Goal: Transaction & Acquisition: Purchase product/service

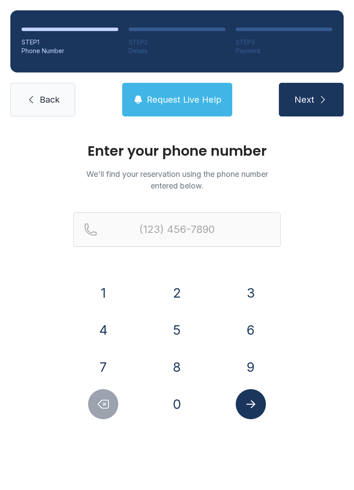
click at [165, 284] on button "2" at bounding box center [177, 293] width 30 height 30
click at [183, 394] on button "0" at bounding box center [177, 404] width 30 height 30
click at [180, 295] on button "2" at bounding box center [177, 293] width 30 height 30
click at [173, 377] on button "8" at bounding box center [177, 367] width 30 height 30
click at [103, 364] on button "7" at bounding box center [103, 367] width 30 height 30
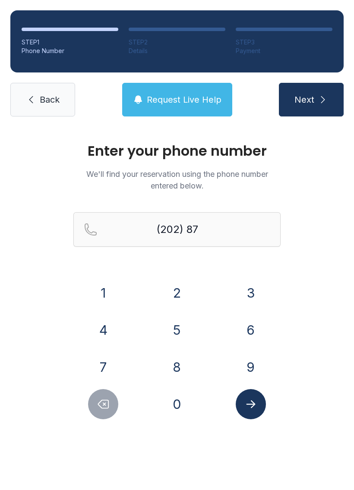
click at [176, 364] on button "8" at bounding box center [177, 367] width 30 height 30
click at [101, 327] on button "4" at bounding box center [103, 330] width 30 height 30
click at [254, 290] on button "3" at bounding box center [250, 293] width 30 height 30
click at [185, 399] on button "0" at bounding box center [177, 404] width 30 height 30
click at [112, 366] on button "7" at bounding box center [103, 367] width 30 height 30
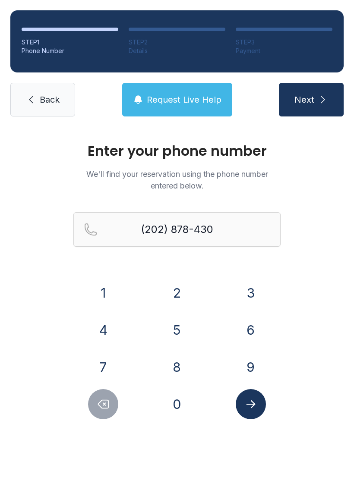
type input "[PHONE_NUMBER]"
click at [264, 404] on button "Submit lookup form" at bounding box center [250, 404] width 30 height 30
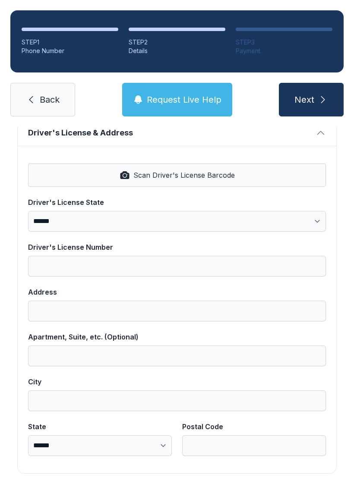
scroll to position [348, 0]
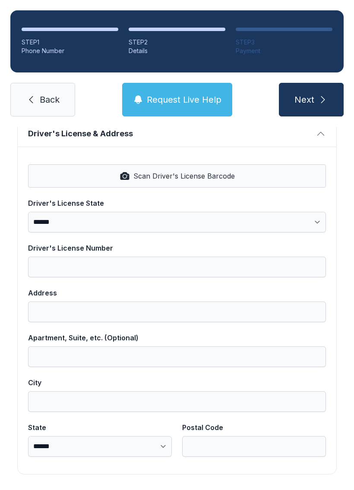
click at [271, 169] on button "Scan Driver's License Barcode" at bounding box center [177, 175] width 298 height 23
select select "**"
type input "*********"
type input "**********"
type input "********"
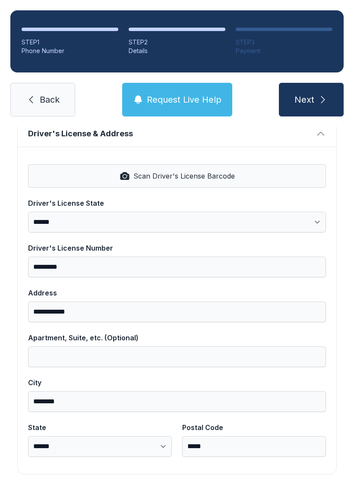
select select "**"
type input "*****"
click at [320, 101] on icon "submit" at bounding box center [322, 99] width 10 height 10
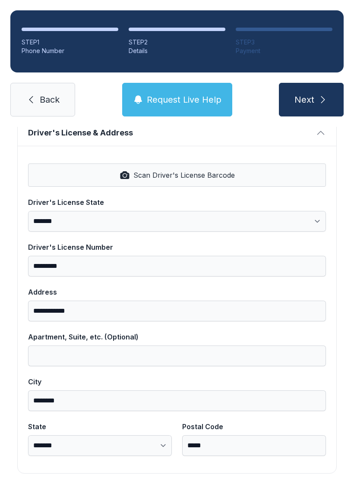
scroll to position [361, 0]
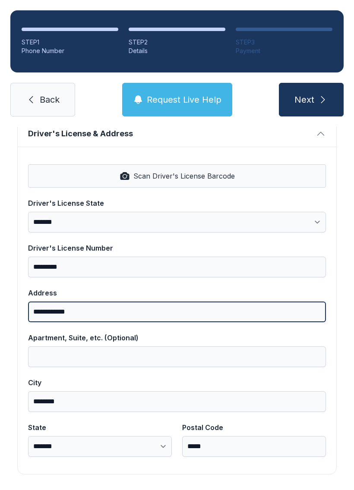
click at [125, 312] on input "**********" at bounding box center [177, 311] width 298 height 21
type input "*"
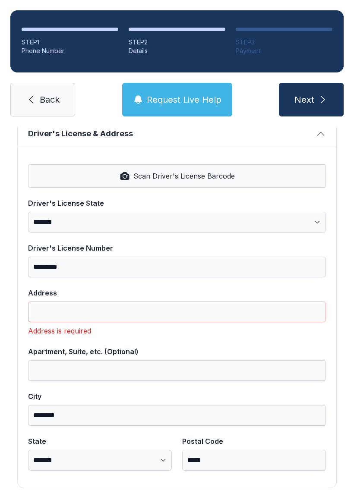
click at [41, 27] on ol "STEP 1 Phone Number STEP 2 Details STEP 3 Payment" at bounding box center [176, 41] width 333 height 62
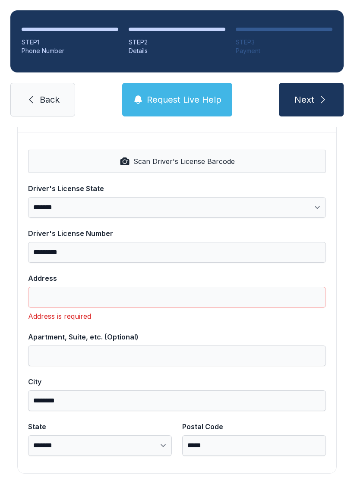
scroll to position [375, 0]
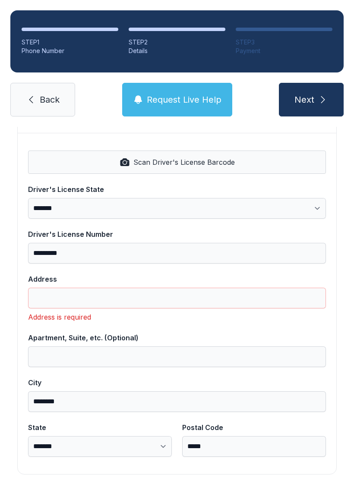
click at [58, 97] on span "Back" at bounding box center [50, 100] width 20 height 12
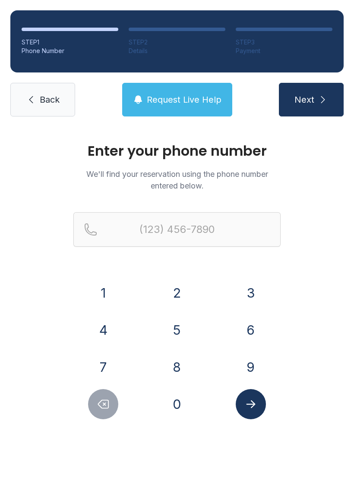
click at [57, 97] on span "Back" at bounding box center [50, 100] width 20 height 12
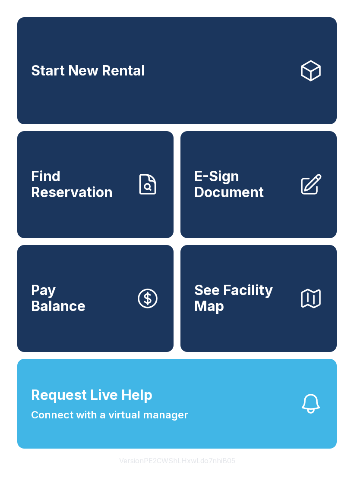
click at [58, 104] on link "Start New Rental" at bounding box center [176, 70] width 319 height 107
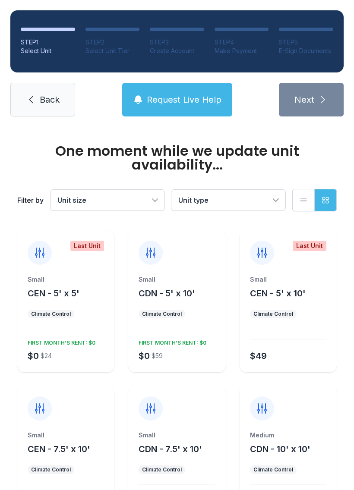
click at [42, 101] on span "Back" at bounding box center [50, 100] width 20 height 12
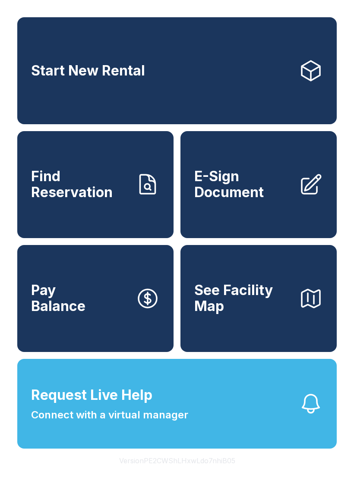
click at [100, 183] on span "Find Reservation" at bounding box center [79, 184] width 97 height 31
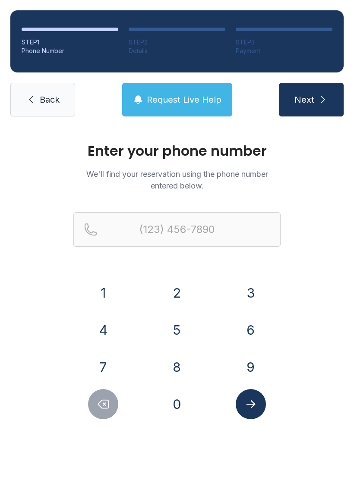
click at [190, 299] on button "2" at bounding box center [177, 293] width 30 height 30
click at [185, 399] on button "0" at bounding box center [177, 404] width 30 height 30
click at [182, 292] on button "2" at bounding box center [177, 293] width 30 height 30
click at [181, 367] on button "8" at bounding box center [177, 367] width 30 height 30
click at [116, 359] on button "7" at bounding box center [103, 367] width 30 height 30
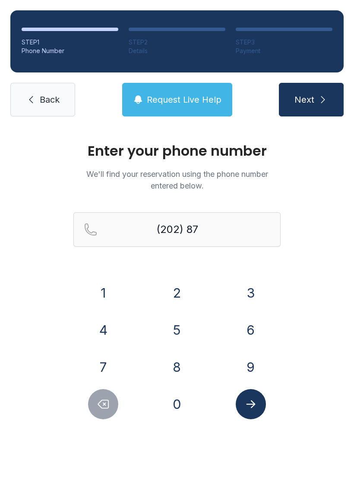
click at [186, 361] on button "8" at bounding box center [177, 367] width 30 height 30
click at [113, 330] on button "4" at bounding box center [103, 330] width 30 height 30
click at [235, 295] on button "3" at bounding box center [250, 293] width 30 height 30
click at [181, 401] on button "0" at bounding box center [177, 404] width 30 height 30
click at [107, 364] on button "7" at bounding box center [103, 367] width 30 height 30
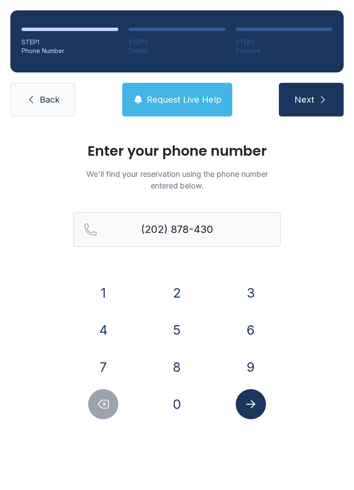
type input "[PHONE_NUMBER]"
click at [259, 408] on button "Submit lookup form" at bounding box center [250, 404] width 30 height 30
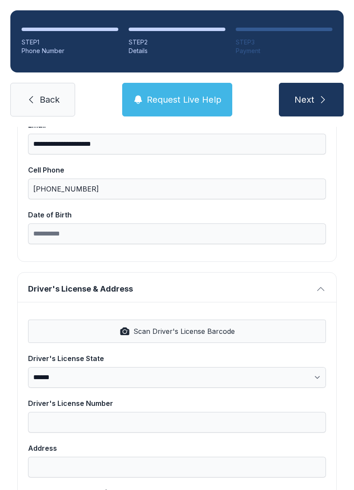
scroll to position [194, 0]
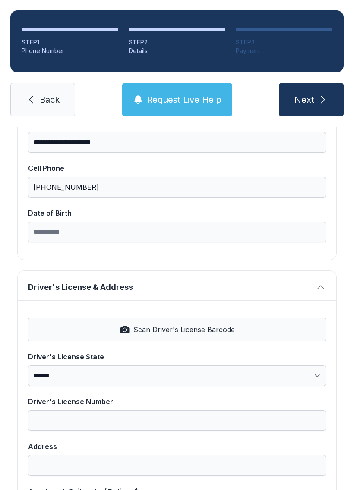
click at [199, 336] on button "Scan Driver's License Barcode" at bounding box center [177, 329] width 298 height 23
select select "**"
type input "*********"
type input "**********"
type input "********"
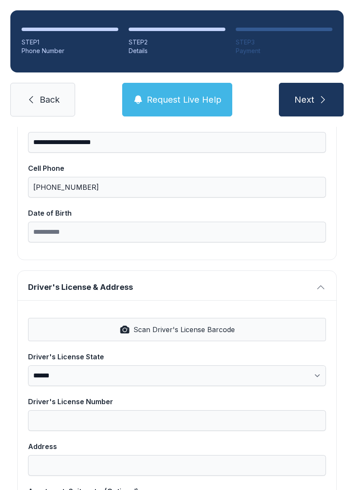
select select "**"
type input "*****"
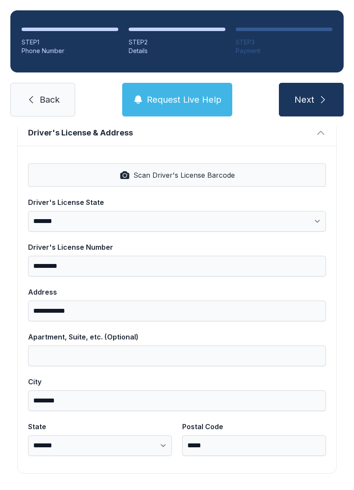
scroll to position [348, 0]
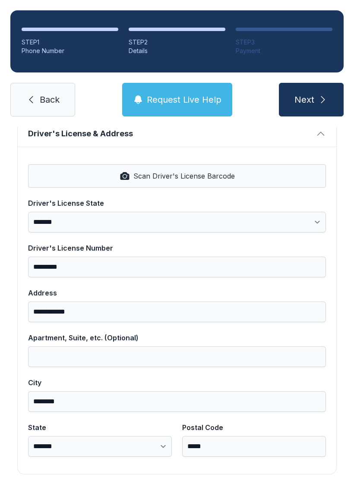
click at [320, 92] on button "Next" at bounding box center [311, 100] width 65 height 34
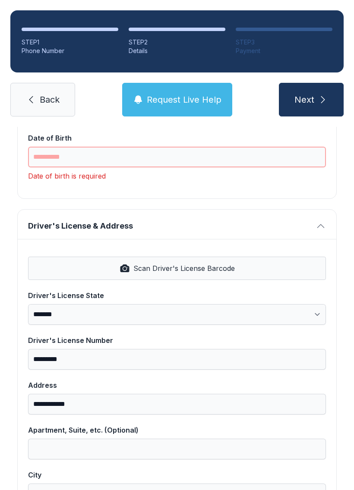
scroll to position [268, 0]
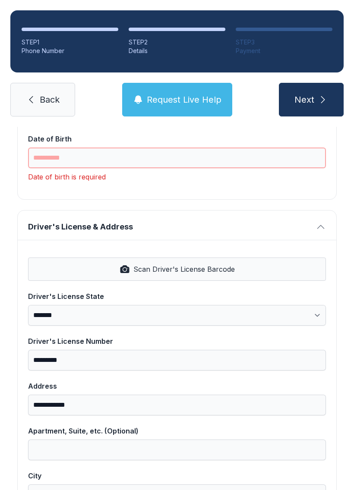
click at [236, 160] on input "Date of Birth" at bounding box center [177, 157] width 298 height 21
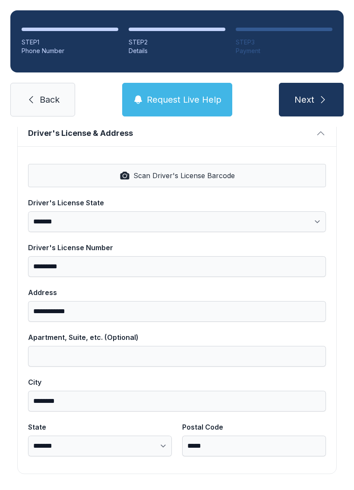
scroll to position [348, 0]
type input "**********"
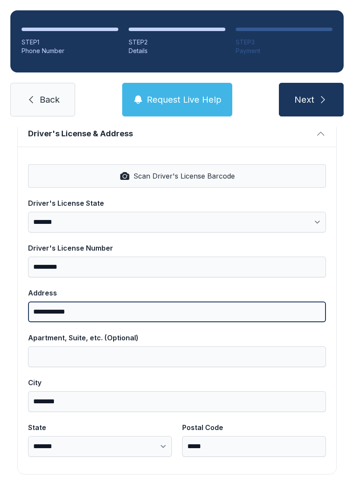
click at [124, 310] on input "**********" at bounding box center [177, 311] width 298 height 21
type input "*"
click at [70, 305] on input "**********" at bounding box center [177, 311] width 298 height 21
click at [75, 309] on input "**********" at bounding box center [177, 311] width 298 height 21
click at [74, 308] on input "**********" at bounding box center [177, 311] width 298 height 21
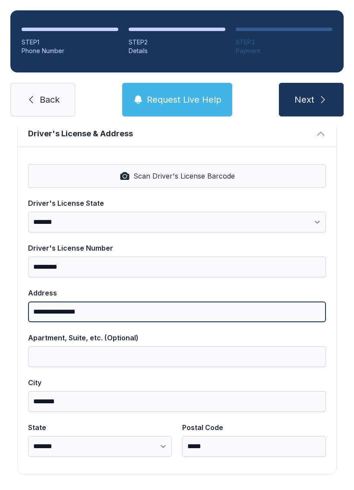
click at [267, 307] on input "**********" at bounding box center [177, 311] width 298 height 21
type input "**********"
click at [310, 100] on button "Next" at bounding box center [311, 100] width 65 height 34
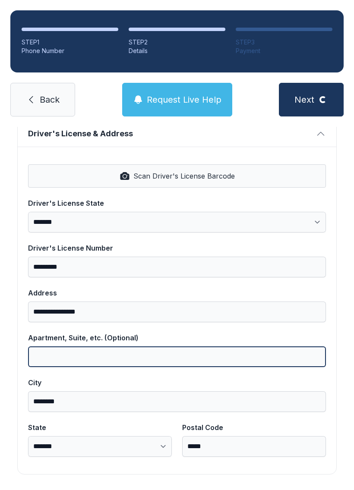
scroll to position [19, 0]
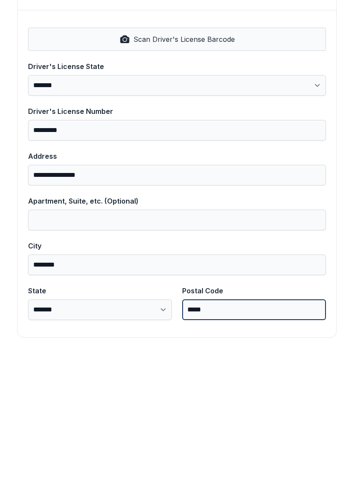
click at [269, 436] on input "*****" at bounding box center [254, 446] width 144 height 21
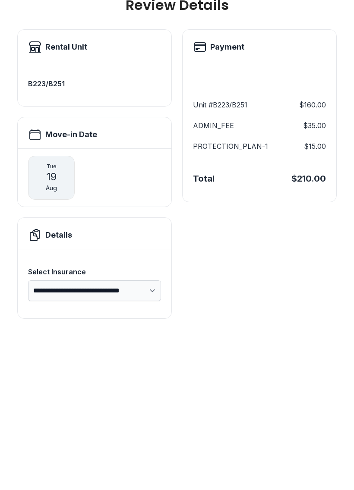
scroll to position [0, 0]
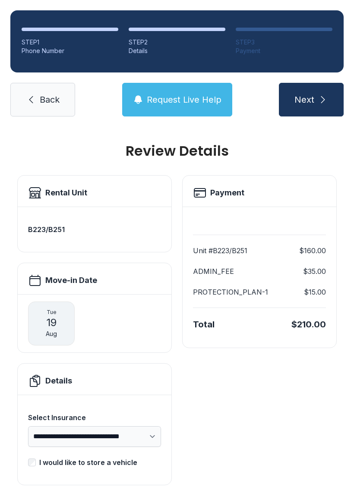
click at [62, 83] on link "Back" at bounding box center [42, 100] width 65 height 34
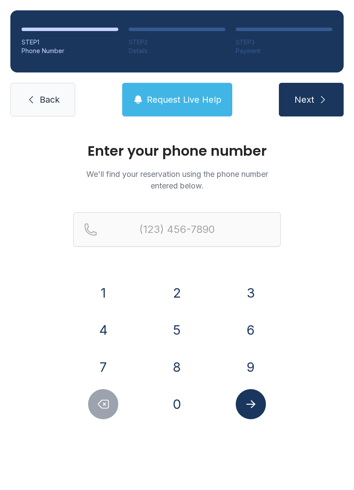
click at [183, 293] on button "2" at bounding box center [177, 293] width 30 height 30
click at [179, 395] on button "0" at bounding box center [177, 404] width 30 height 30
click at [179, 300] on button "2" at bounding box center [177, 293] width 30 height 30
click at [181, 369] on button "8" at bounding box center [177, 367] width 30 height 30
click at [181, 368] on button "8" at bounding box center [177, 367] width 30 height 30
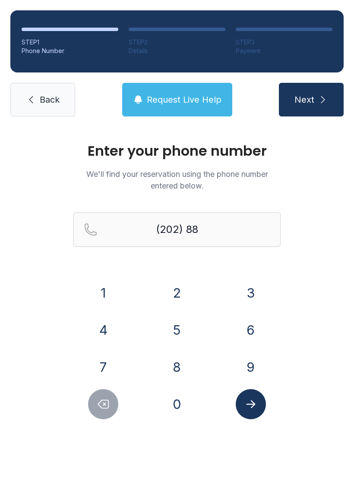
click at [116, 373] on button "7" at bounding box center [103, 367] width 30 height 30
click at [172, 398] on button "0" at bounding box center [177, 404] width 30 height 30
click at [176, 367] on button "8" at bounding box center [177, 367] width 30 height 30
click at [107, 406] on icon "Delete number" at bounding box center [103, 404] width 13 height 13
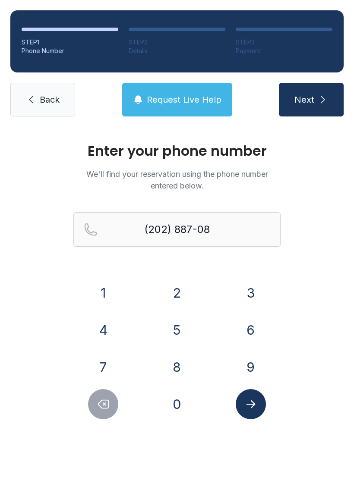
click at [106, 406] on icon "Delete number" at bounding box center [103, 404] width 13 height 13
click at [108, 396] on button "Delete number" at bounding box center [103, 404] width 30 height 30
click at [107, 396] on button "Delete number" at bounding box center [103, 404] width 30 height 30
click at [99, 411] on button "Delete number" at bounding box center [103, 404] width 30 height 30
click at [110, 357] on button "7" at bounding box center [103, 367] width 30 height 30
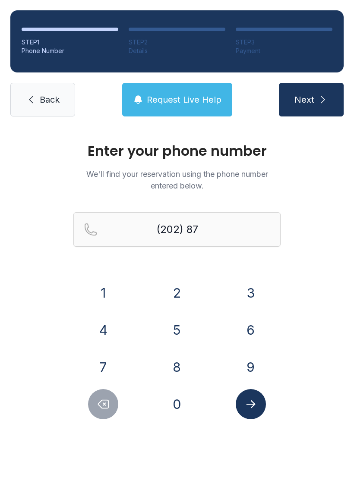
click at [179, 366] on button "8" at bounding box center [177, 367] width 30 height 30
click at [110, 335] on button "4" at bounding box center [103, 330] width 30 height 30
click at [245, 292] on button "3" at bounding box center [250, 293] width 30 height 30
click at [185, 414] on button "0" at bounding box center [177, 404] width 30 height 30
click at [106, 379] on button "7" at bounding box center [103, 367] width 30 height 30
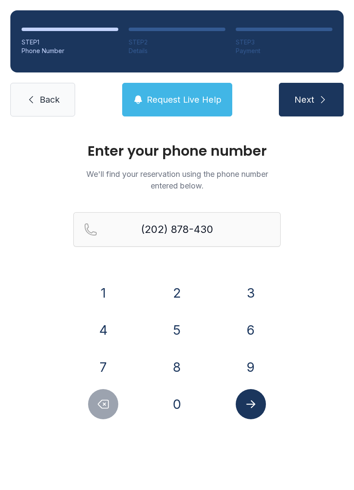
type input "[PHONE_NUMBER]"
click at [249, 405] on icon "Submit lookup form" at bounding box center [250, 404] width 13 height 13
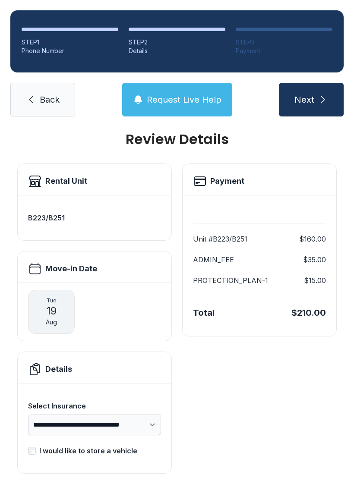
scroll to position [11, 0]
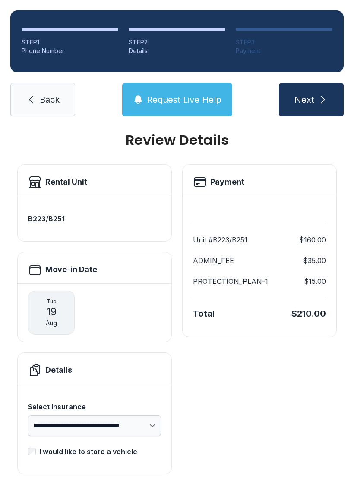
click at [44, 105] on span "Back" at bounding box center [50, 100] width 20 height 12
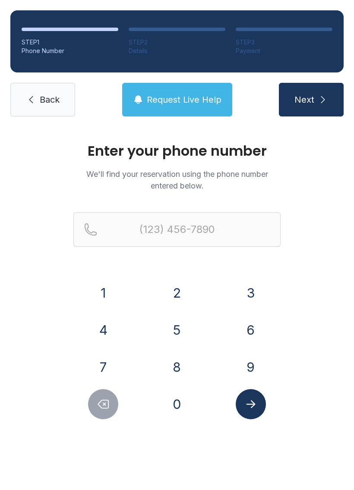
click at [318, 104] on icon "submit" at bounding box center [322, 99] width 10 height 10
click at [185, 297] on button "2" at bounding box center [177, 293] width 30 height 30
click at [174, 408] on button "0" at bounding box center [177, 404] width 30 height 30
click at [179, 283] on button "2" at bounding box center [177, 293] width 30 height 30
click at [171, 372] on button "8" at bounding box center [177, 367] width 30 height 30
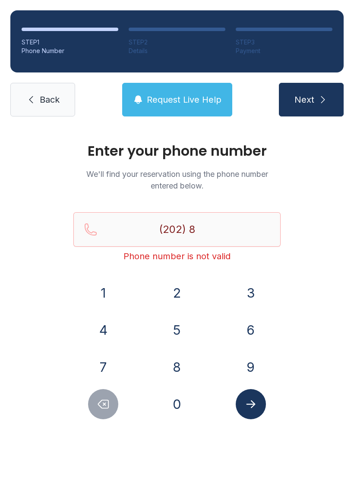
click at [107, 373] on button "7" at bounding box center [103, 367] width 30 height 30
click at [178, 364] on button "8" at bounding box center [177, 367] width 30 height 30
click at [109, 335] on button "4" at bounding box center [103, 330] width 30 height 30
click at [242, 292] on button "3" at bounding box center [250, 293] width 30 height 30
click at [166, 405] on button "0" at bounding box center [177, 404] width 30 height 30
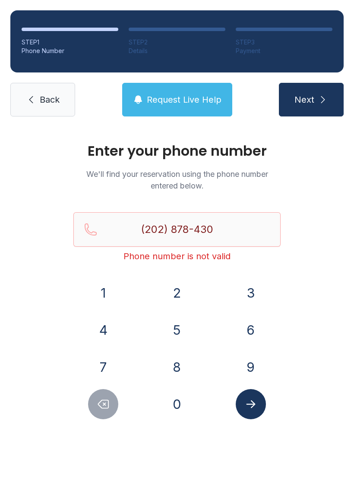
click at [103, 362] on button "7" at bounding box center [103, 367] width 30 height 30
type input "[PHONE_NUMBER]"
click at [257, 410] on button "Submit lookup form" at bounding box center [250, 404] width 30 height 30
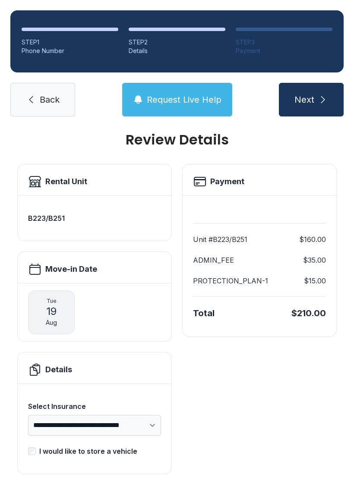
scroll to position [11, 0]
click at [40, 450] on div "I would like to store a vehicle" at bounding box center [88, 451] width 98 height 10
click at [162, 34] on li "STEP 2 Details" at bounding box center [177, 42] width 97 height 28
click at [138, 41] on div "STEP 2" at bounding box center [177, 42] width 97 height 9
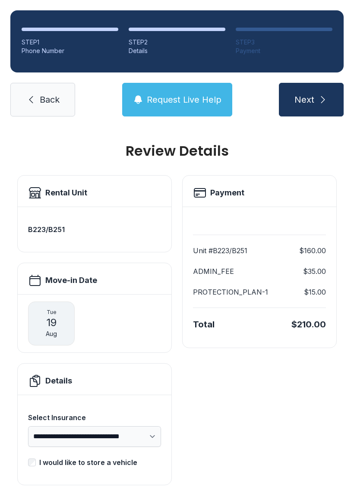
scroll to position [0, 0]
click at [154, 39] on div "STEP 2" at bounding box center [177, 42] width 97 height 9
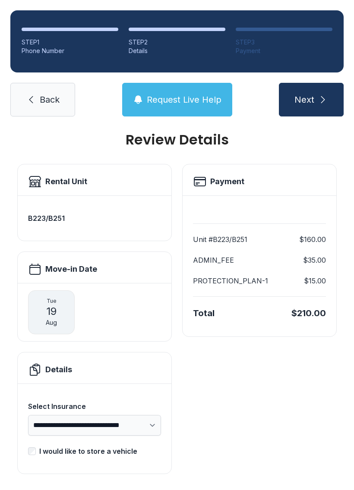
scroll to position [11, 0]
click at [313, 97] on span "Next" at bounding box center [304, 100] width 20 height 12
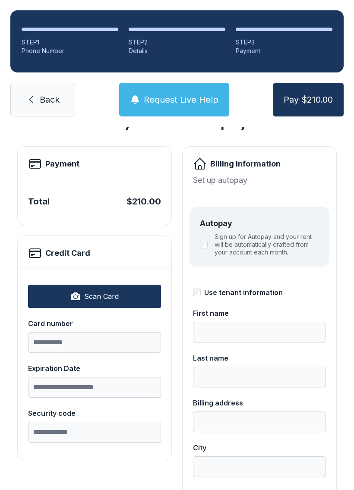
scroll to position [26, 0]
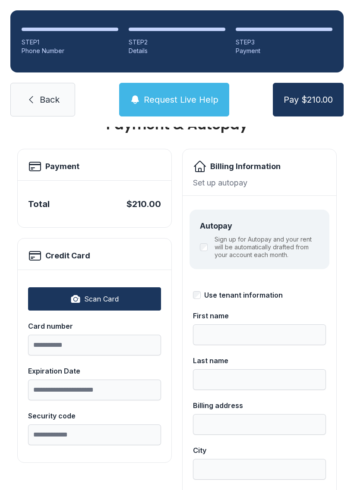
click at [51, 108] on link "Back" at bounding box center [42, 100] width 65 height 34
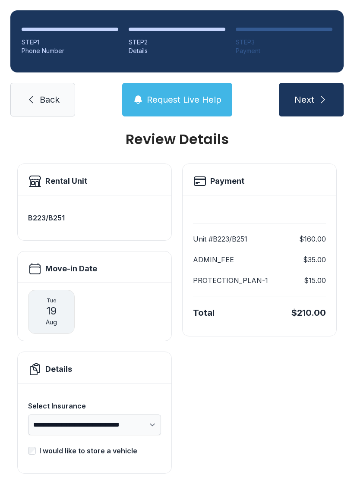
scroll to position [11, 0]
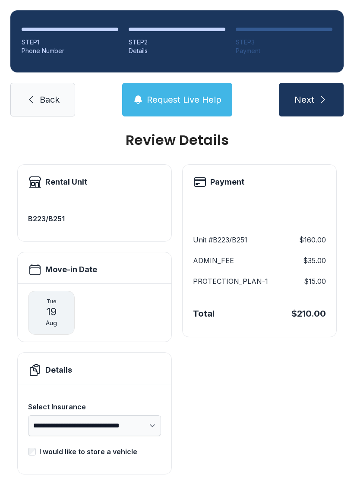
click at [313, 92] on button "Next" at bounding box center [311, 100] width 65 height 34
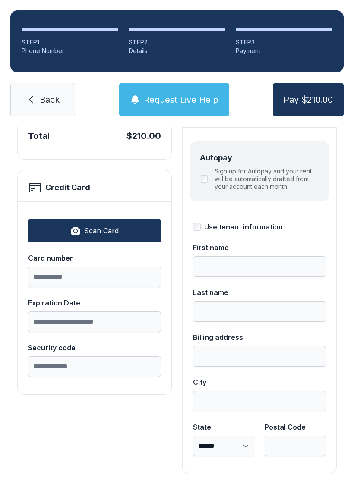
scroll to position [94, 0]
click at [284, 262] on input "First name" at bounding box center [259, 267] width 133 height 21
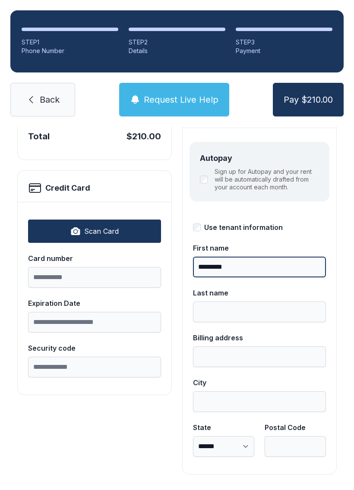
type input "*********"
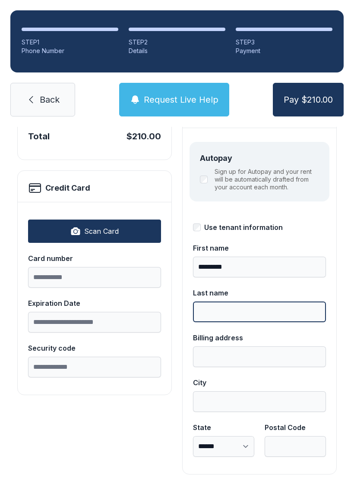
click at [239, 311] on input "Last name" at bounding box center [259, 311] width 133 height 21
type input "****"
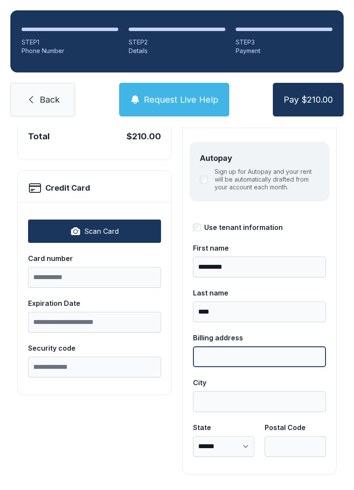
click at [264, 350] on input "Billing address" at bounding box center [259, 356] width 133 height 21
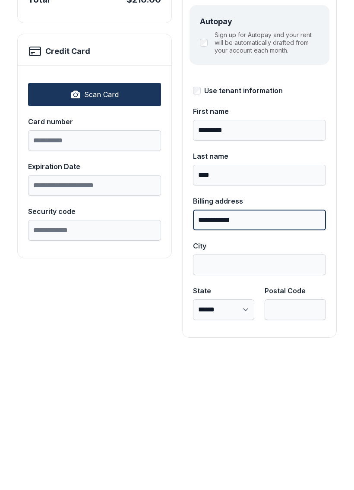
type input "**********"
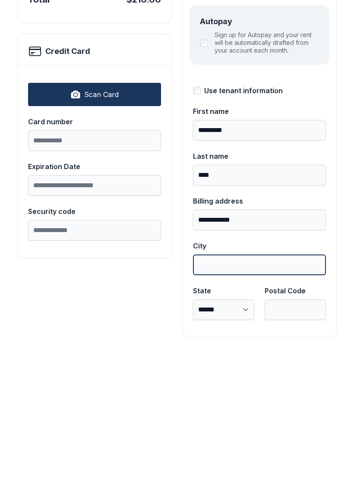
click at [270, 391] on input "City" at bounding box center [259, 401] width 133 height 21
type input "********"
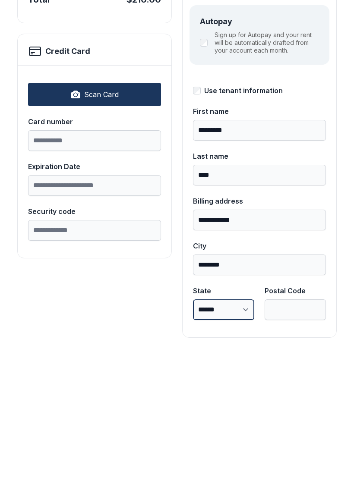
click at [239, 436] on select "**********" at bounding box center [223, 446] width 61 height 21
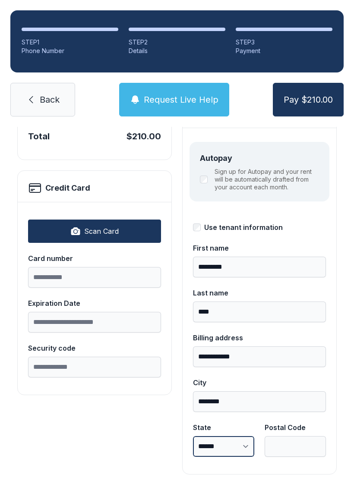
select select "**"
click at [305, 436] on input "Postal Code" at bounding box center [294, 446] width 61 height 21
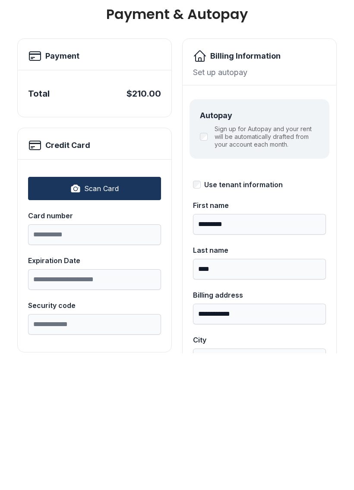
scroll to position [0, 0]
type input "*****"
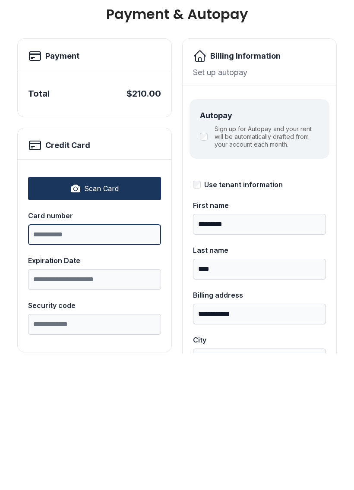
click at [135, 361] on input "Card number" at bounding box center [94, 371] width 133 height 21
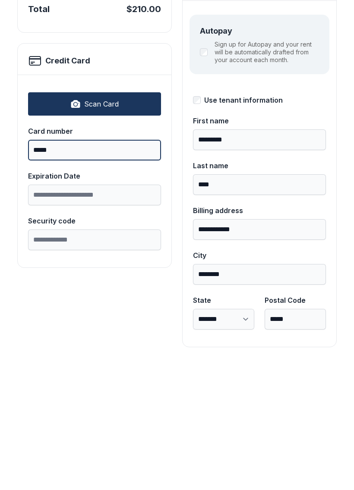
scroll to position [85, 0]
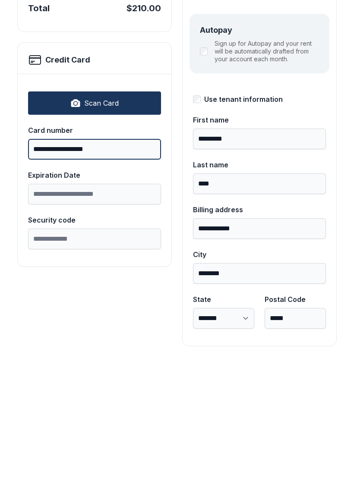
type input "**********"
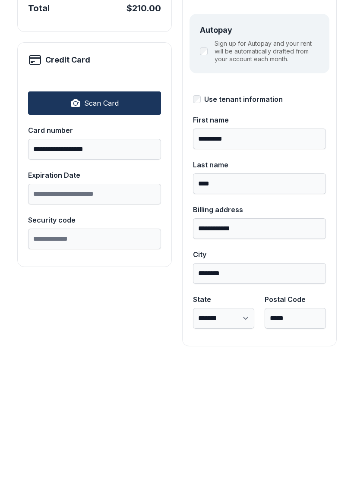
click at [124, 320] on input "Expiration Date" at bounding box center [94, 330] width 133 height 21
click at [120, 228] on button "Scan Card" at bounding box center [94, 239] width 133 height 23
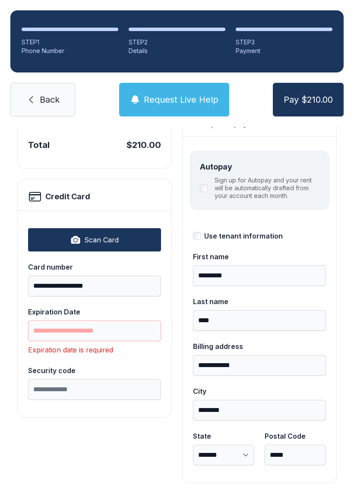
type input "*****"
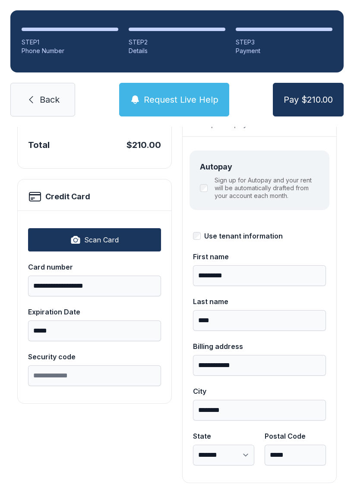
scroll to position [86, 0]
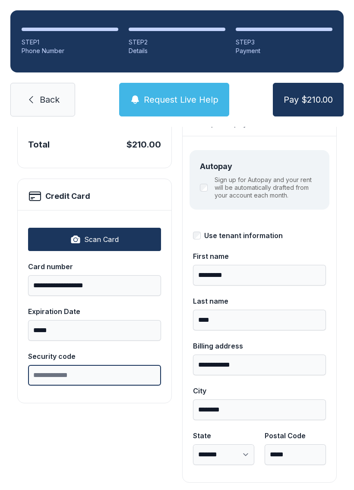
click at [115, 365] on input "Security code" at bounding box center [94, 375] width 133 height 21
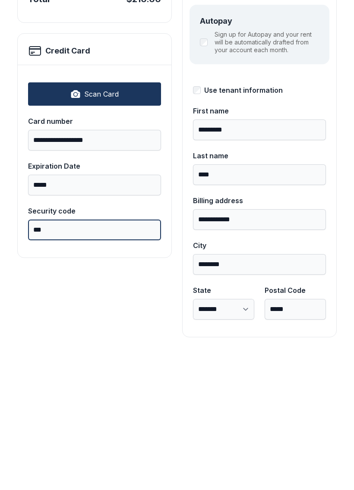
scroll to position [94, 0]
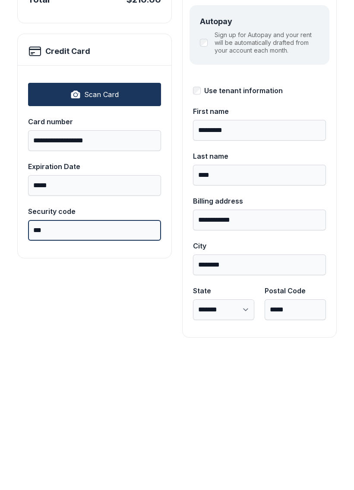
type input "***"
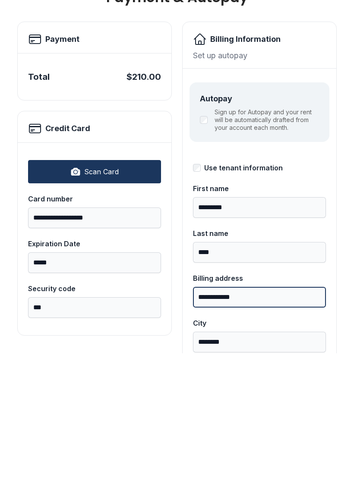
scroll to position [12, 0]
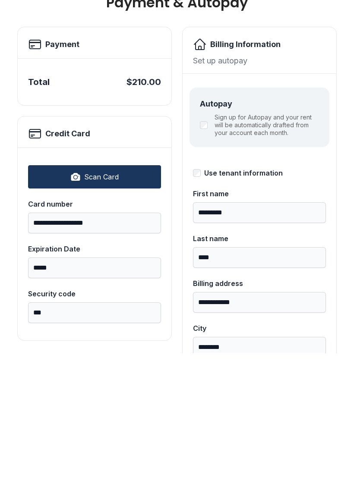
click at [206, 250] on div "Sign up for Autopay and your rent will be automatically drafted from your accou…" at bounding box center [259, 261] width 119 height 23
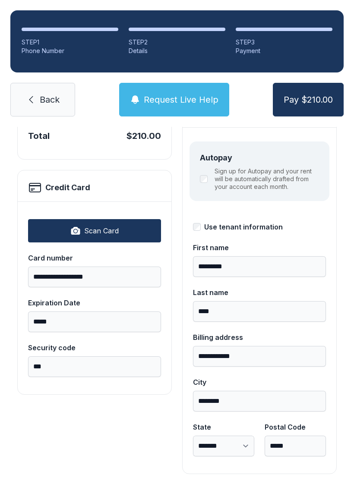
scroll to position [94, 0]
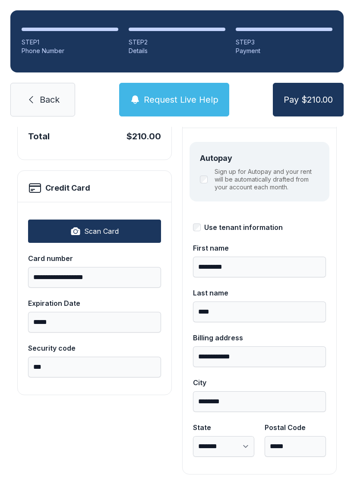
click at [307, 94] on span "Pay $210.00" at bounding box center [307, 100] width 49 height 12
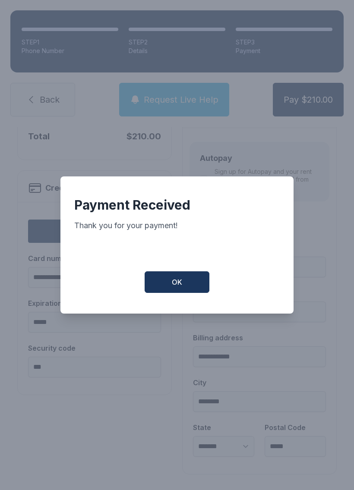
click at [175, 279] on span "OK" at bounding box center [177, 282] width 10 height 10
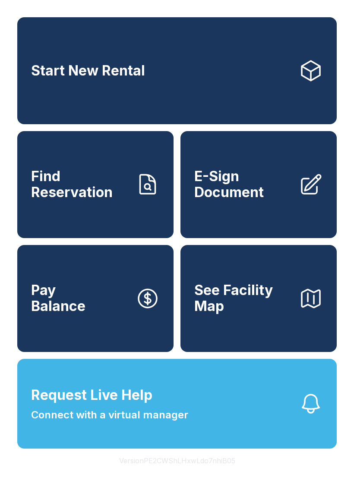
click at [312, 233] on link "E-Sign Document" at bounding box center [258, 184] width 156 height 107
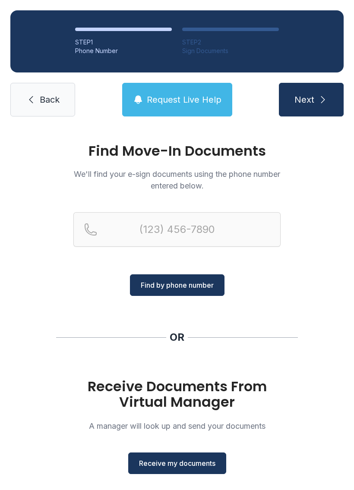
click at [49, 94] on span "Back" at bounding box center [50, 100] width 20 height 12
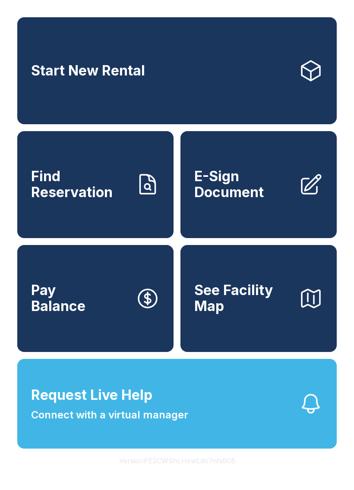
click at [253, 66] on link "Start New Rental" at bounding box center [176, 70] width 319 height 107
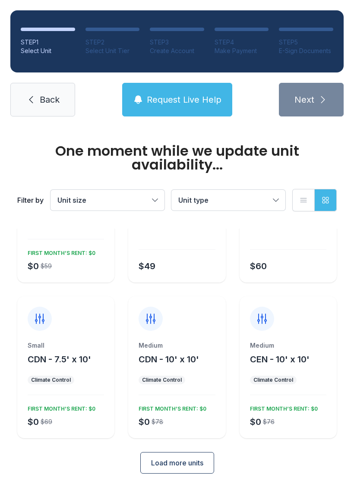
scroll to position [89, 0]
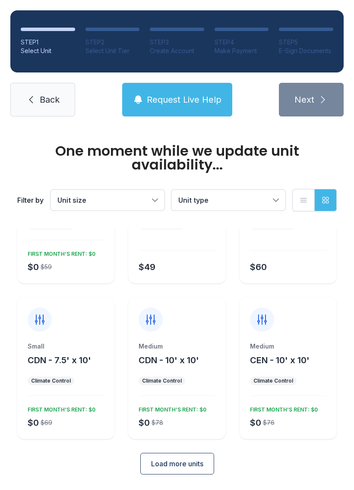
click at [192, 463] on span "Load more units" at bounding box center [177, 463] width 52 height 10
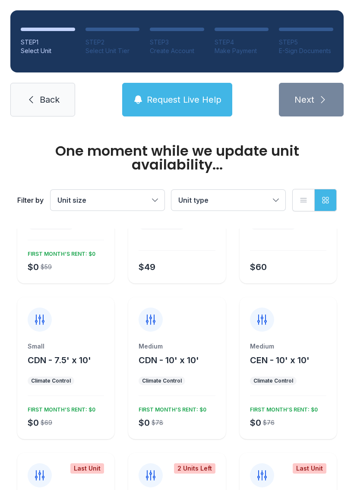
click at [123, 199] on span "Unit size" at bounding box center [102, 200] width 91 height 10
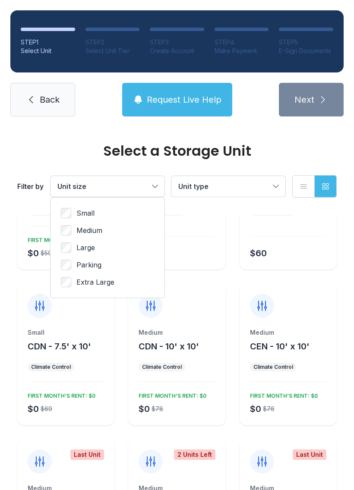
click at [74, 292] on div "Small Medium Large Parking Extra Large" at bounding box center [107, 248] width 114 height 100
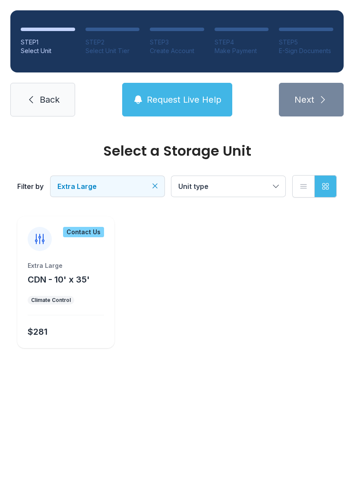
click at [178, 377] on div "Select a Storage Unit Filter by Extra Large Unit type List view Grid view Conta…" at bounding box center [177, 255] width 354 height 256
click at [65, 313] on div "Extra Large CDN - 10' x 35' Climate Control $281" at bounding box center [65, 304] width 97 height 87
click at [81, 299] on ul "Climate Control" at bounding box center [66, 300] width 76 height 9
click at [79, 263] on div "Extra Large" at bounding box center [66, 265] width 76 height 9
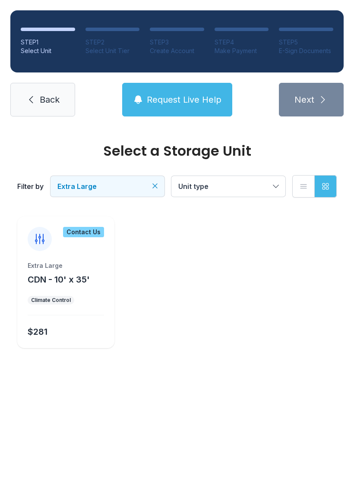
click at [76, 291] on div "Extra Large CDN - 10' x 35' Climate Control $281" at bounding box center [65, 304] width 97 height 87
click at [73, 299] on ul "Climate Control" at bounding box center [66, 300] width 76 height 9
click at [134, 172] on div "Filter by Extra Large Unit type List view Grid view" at bounding box center [176, 186] width 319 height 57
click at [126, 182] on span "Extra Large" at bounding box center [102, 186] width 91 height 10
click at [95, 266] on span "Parking" at bounding box center [88, 265] width 25 height 10
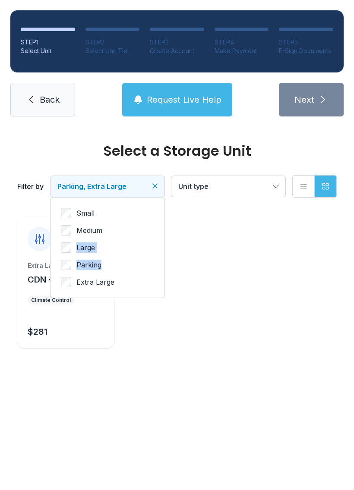
click at [74, 245] on label "Large" at bounding box center [107, 247] width 93 height 10
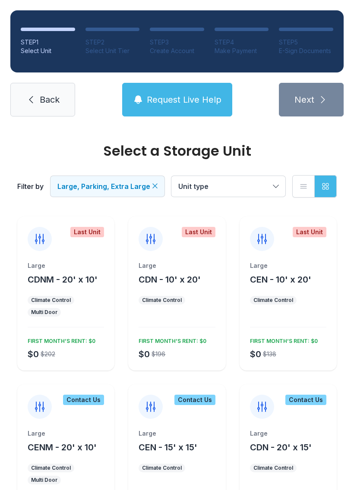
click at [81, 302] on ul "Climate Control Multi Door" at bounding box center [66, 306] width 76 height 21
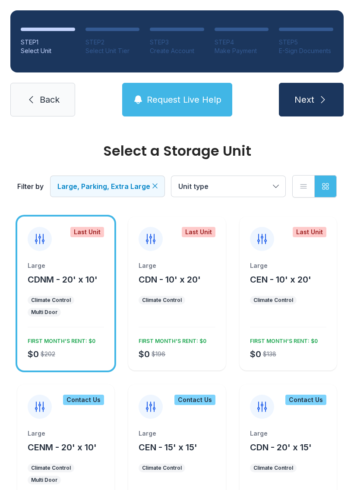
click at [322, 91] on button "Next" at bounding box center [311, 100] width 65 height 34
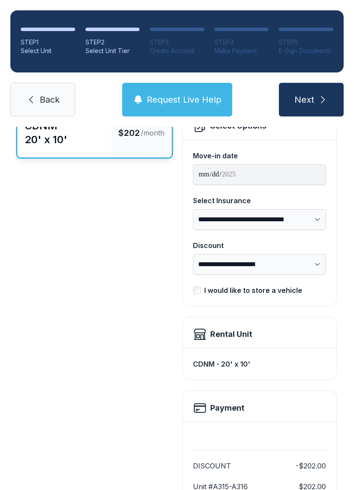
scroll to position [65, 0]
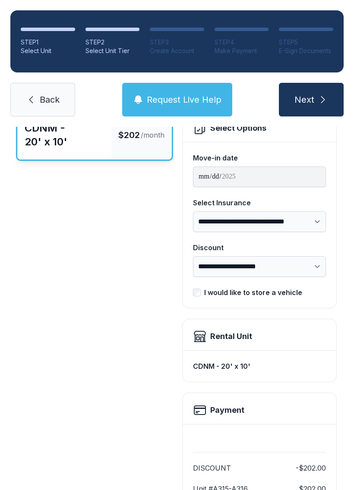
click at [303, 91] on button "Next" at bounding box center [311, 100] width 65 height 34
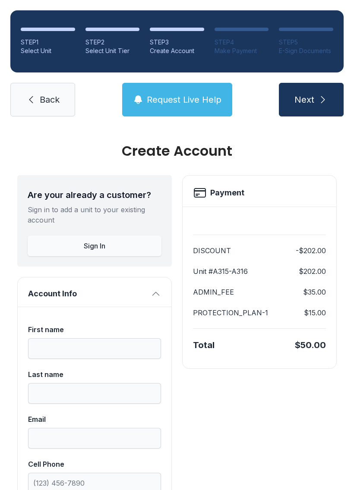
click at [319, 94] on button "Next" at bounding box center [311, 100] width 65 height 34
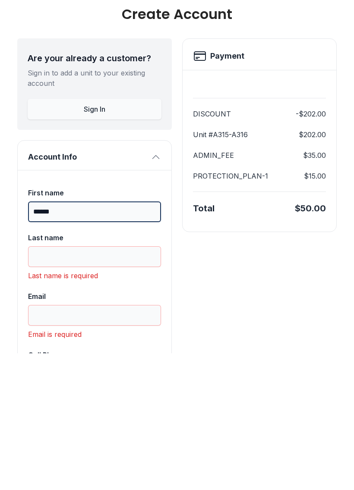
type input "******"
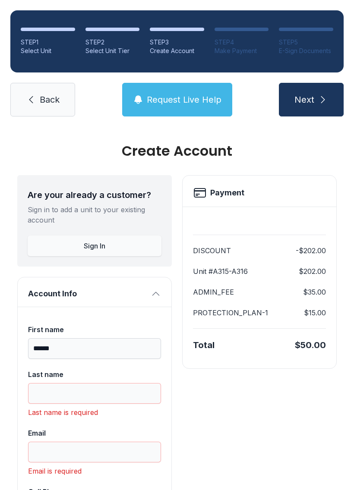
click at [48, 88] on link "Back" at bounding box center [42, 100] width 65 height 34
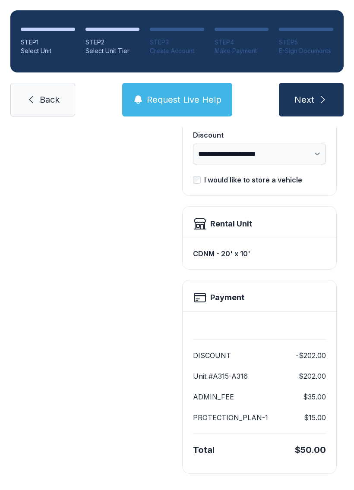
scroll to position [176, 0]
